Goal: Find specific page/section: Locate a particular part of the current website

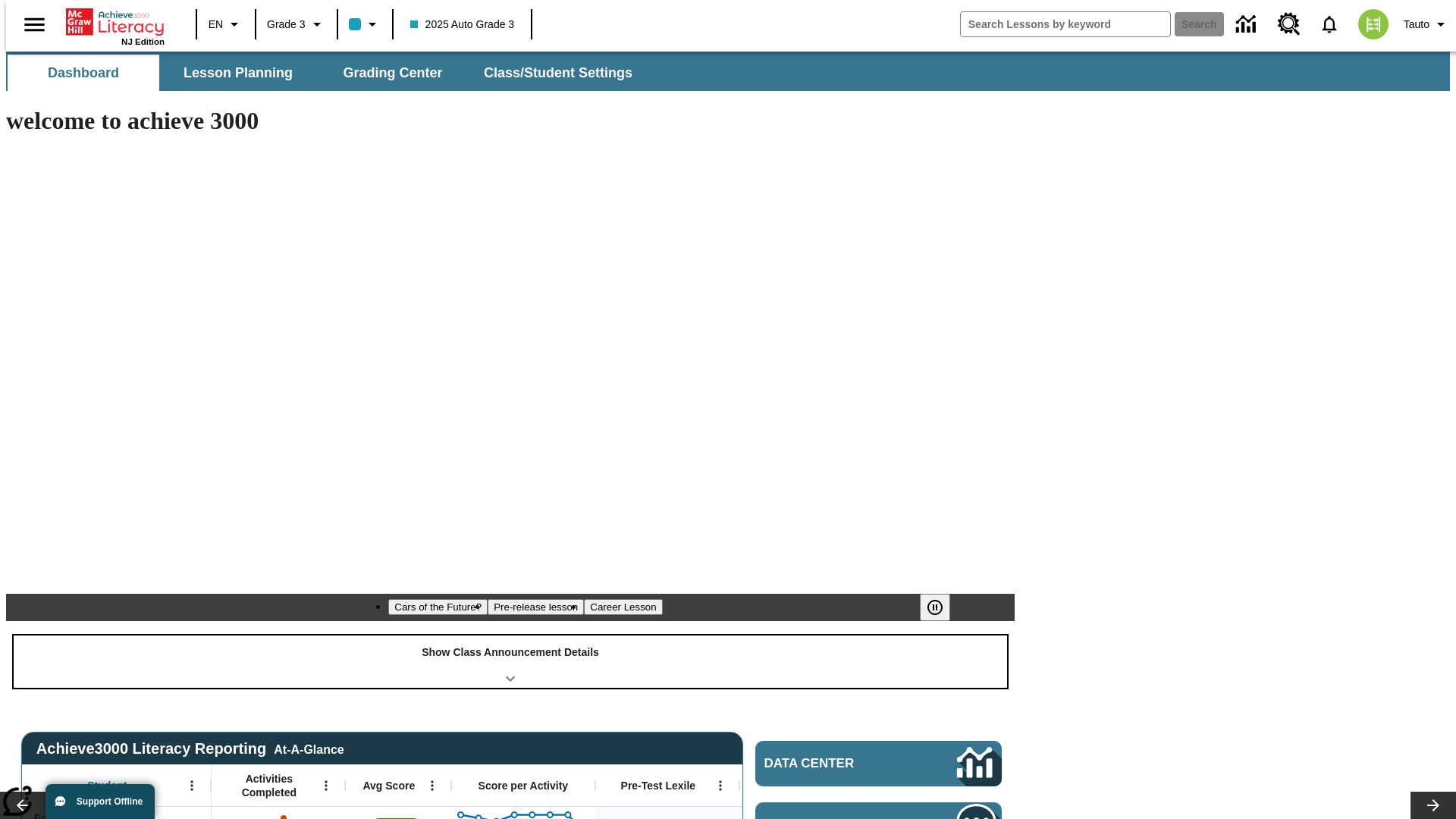
click at [510, 636] on div "Show Class Announcement Details" at bounding box center [511, 661] width 994 height 52
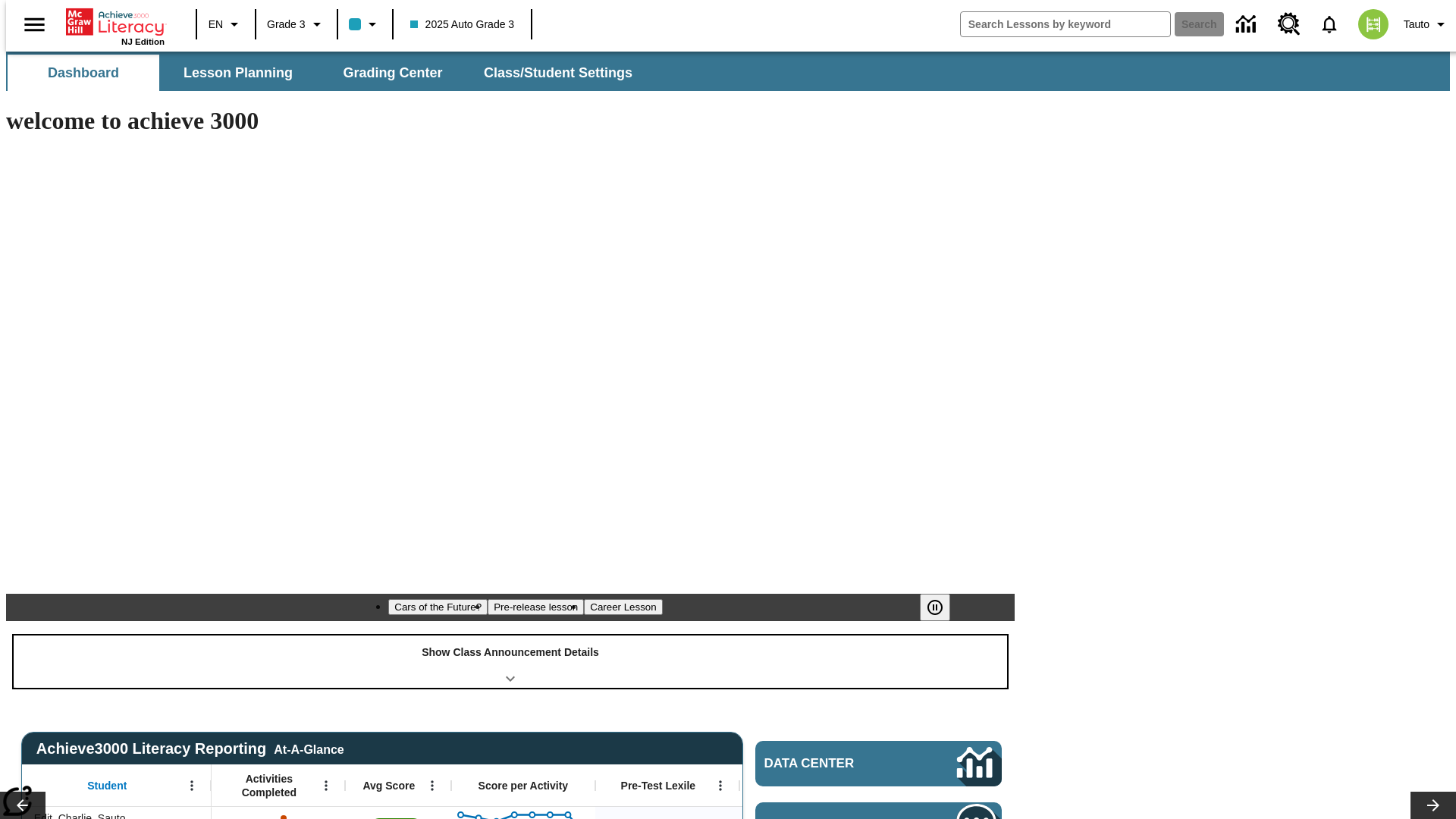
click at [510, 636] on div "Show Class Announcement Details" at bounding box center [511, 661] width 994 height 52
